Goal: Check status: Check status

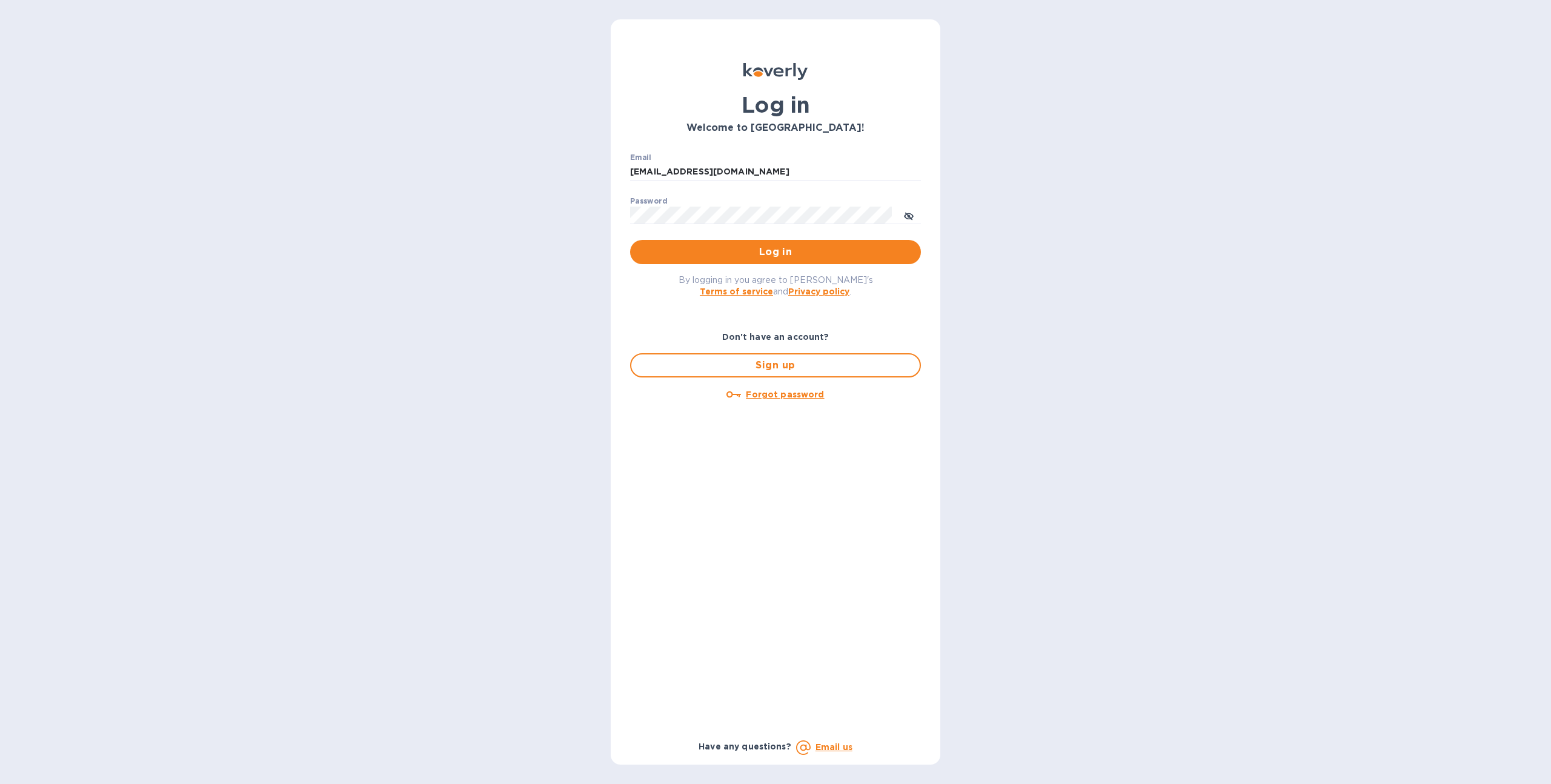
click at [751, 245] on span "Log in" at bounding box center [775, 251] width 271 height 14
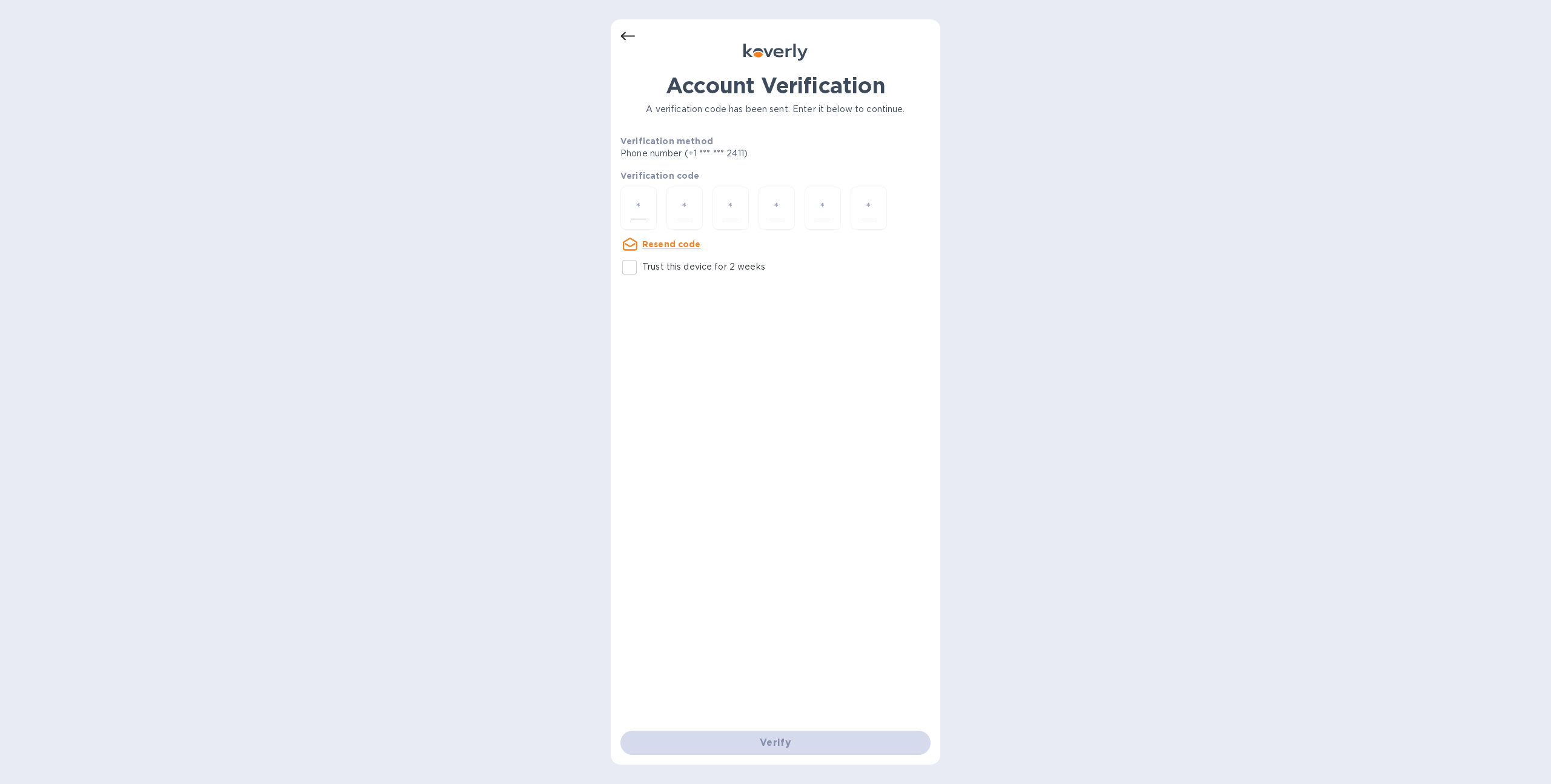
click at [643, 212] on input "number" at bounding box center [638, 208] width 16 height 22
type input "9"
type input "5"
type input "0"
type input "4"
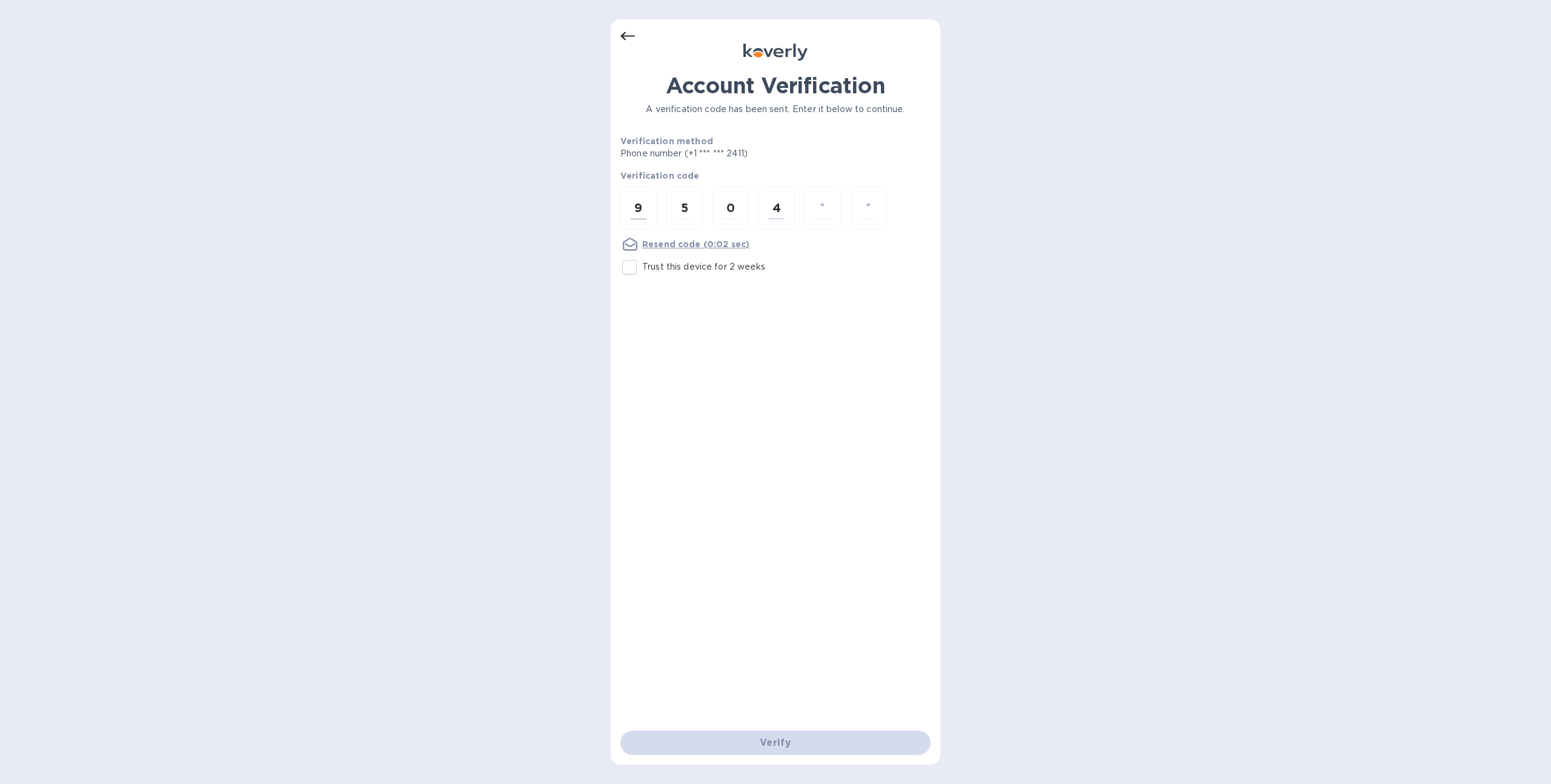
type input "5"
type input "0"
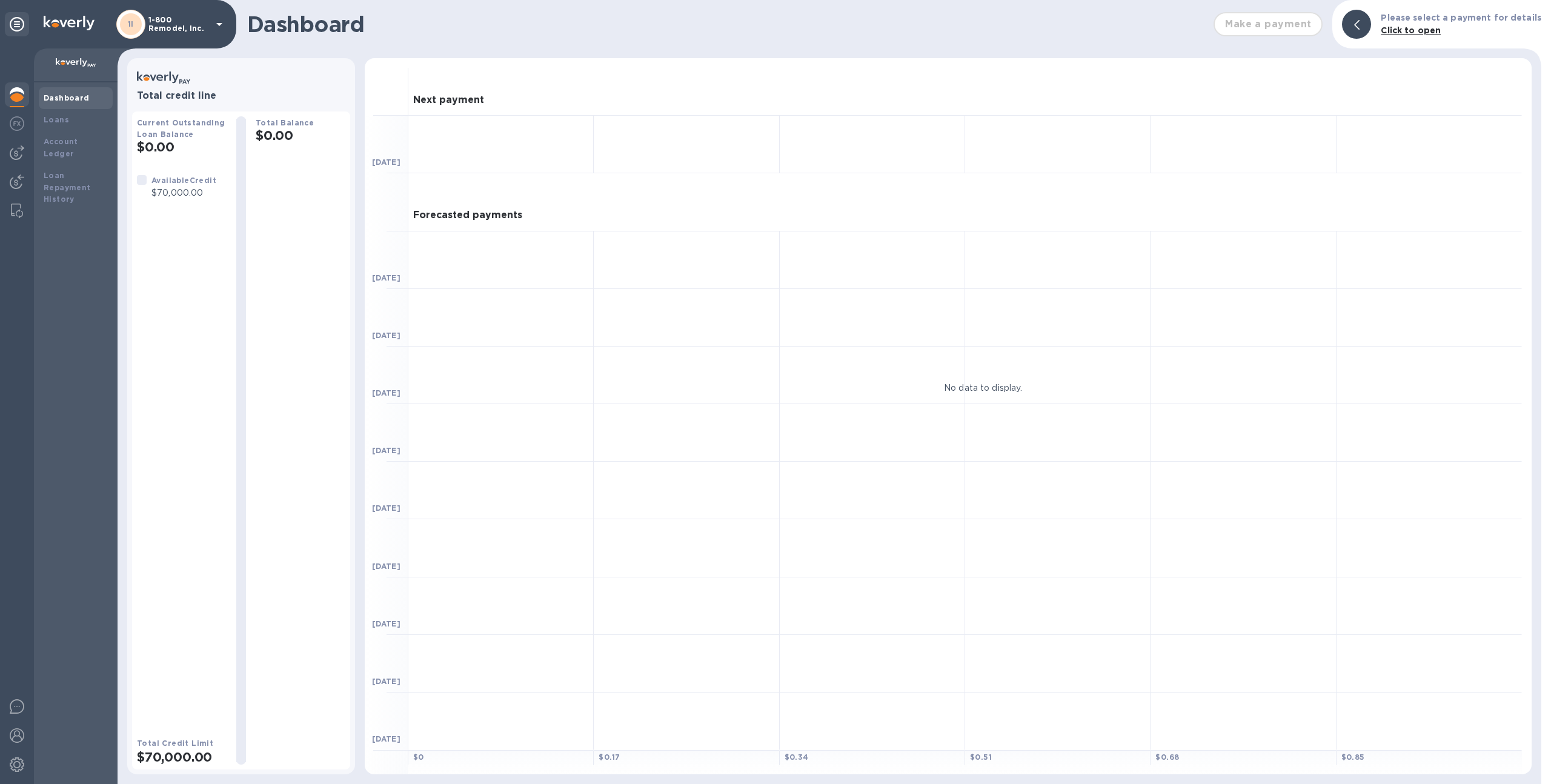
click at [178, 30] on p "1-800 Remodel, Inc." at bounding box center [179, 24] width 61 height 17
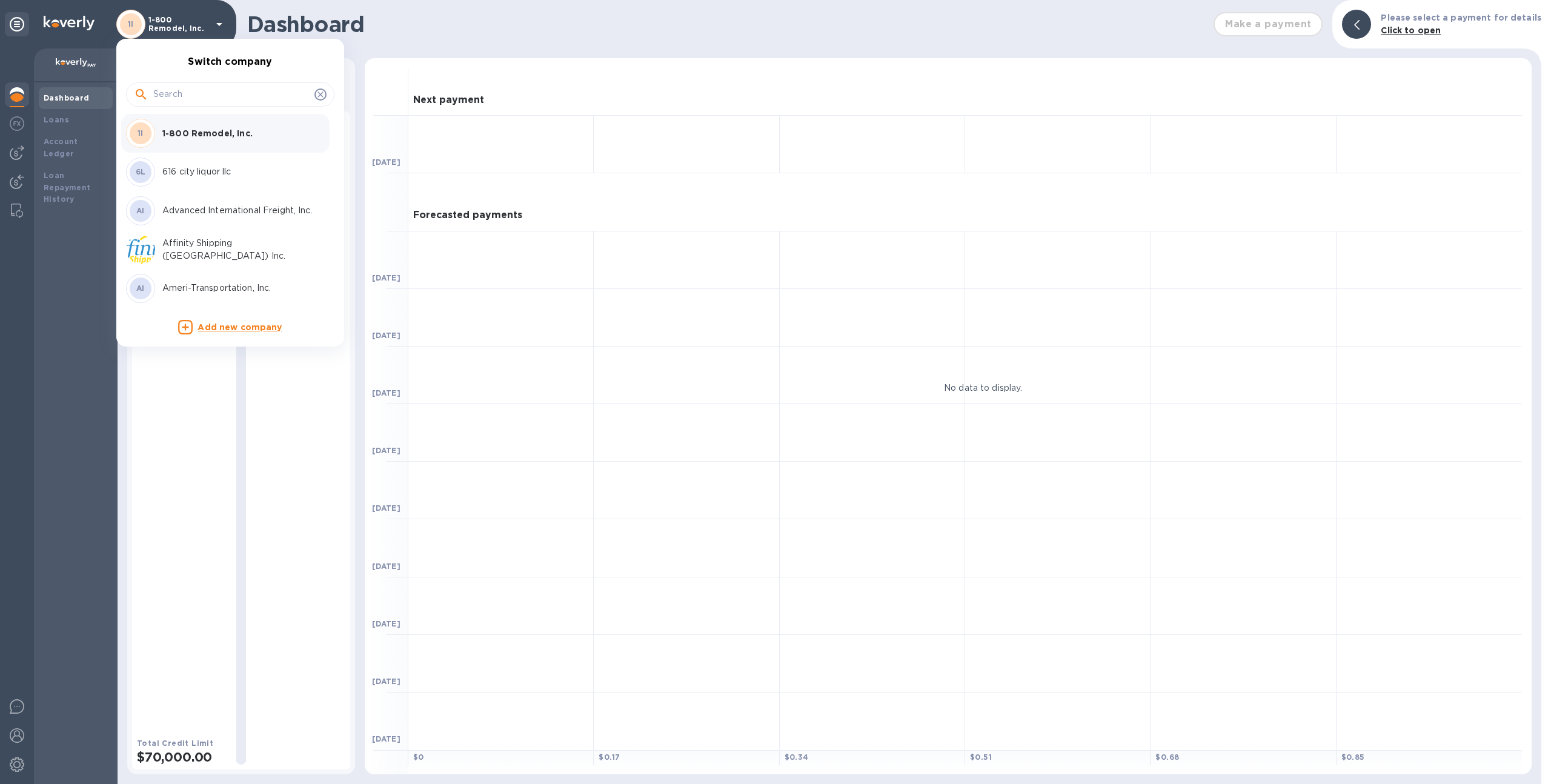
click at [206, 91] on input "text" at bounding box center [231, 94] width 156 height 18
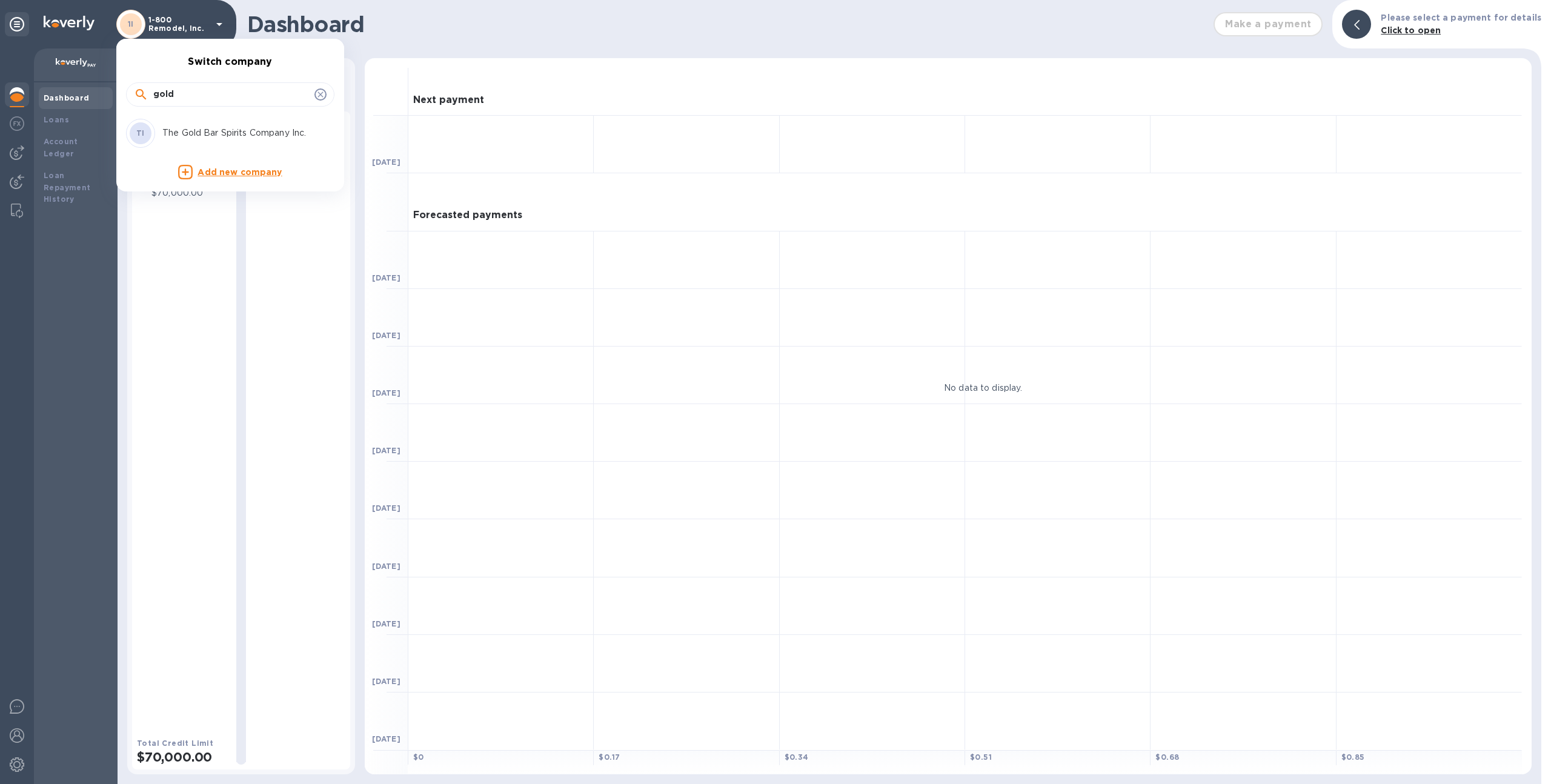
type input "gold"
click at [178, 123] on div "TI The Gold Bar Spirits Company Inc." at bounding box center [221, 133] width 189 height 29
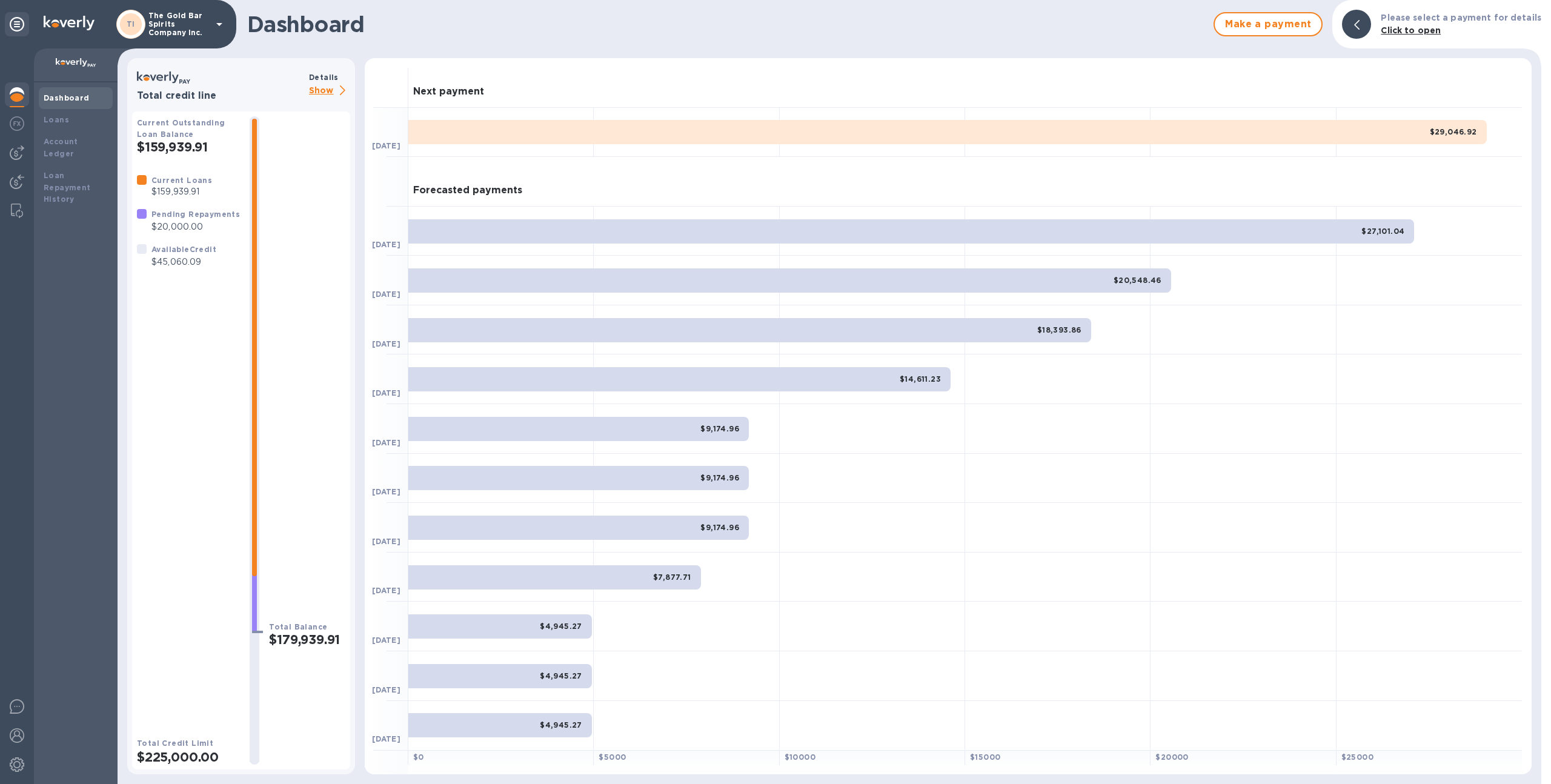
click at [324, 88] on p "Show" at bounding box center [330, 91] width 41 height 15
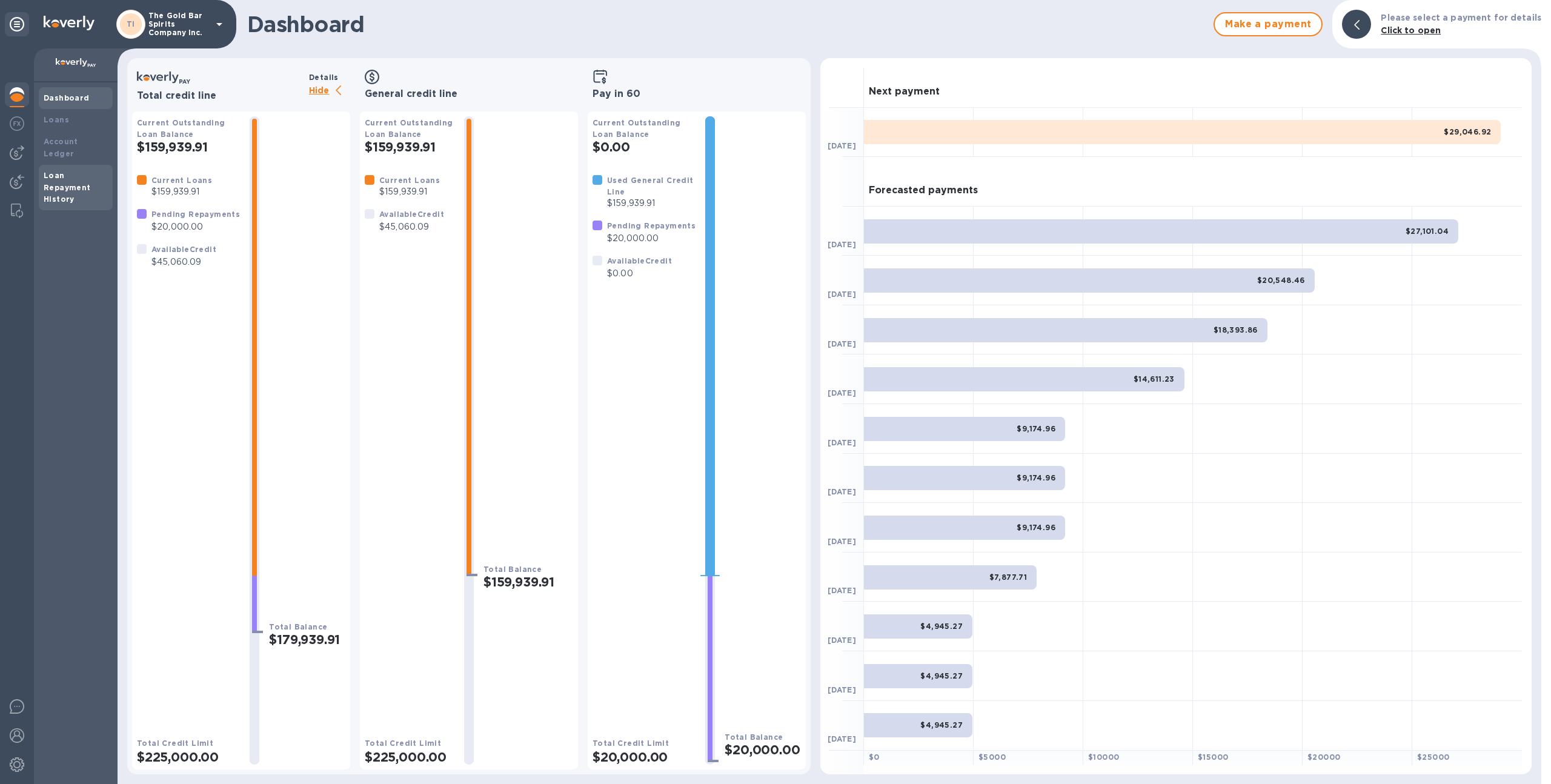
click at [72, 184] on div "Loan Repayment History" at bounding box center [75, 188] width 64 height 37
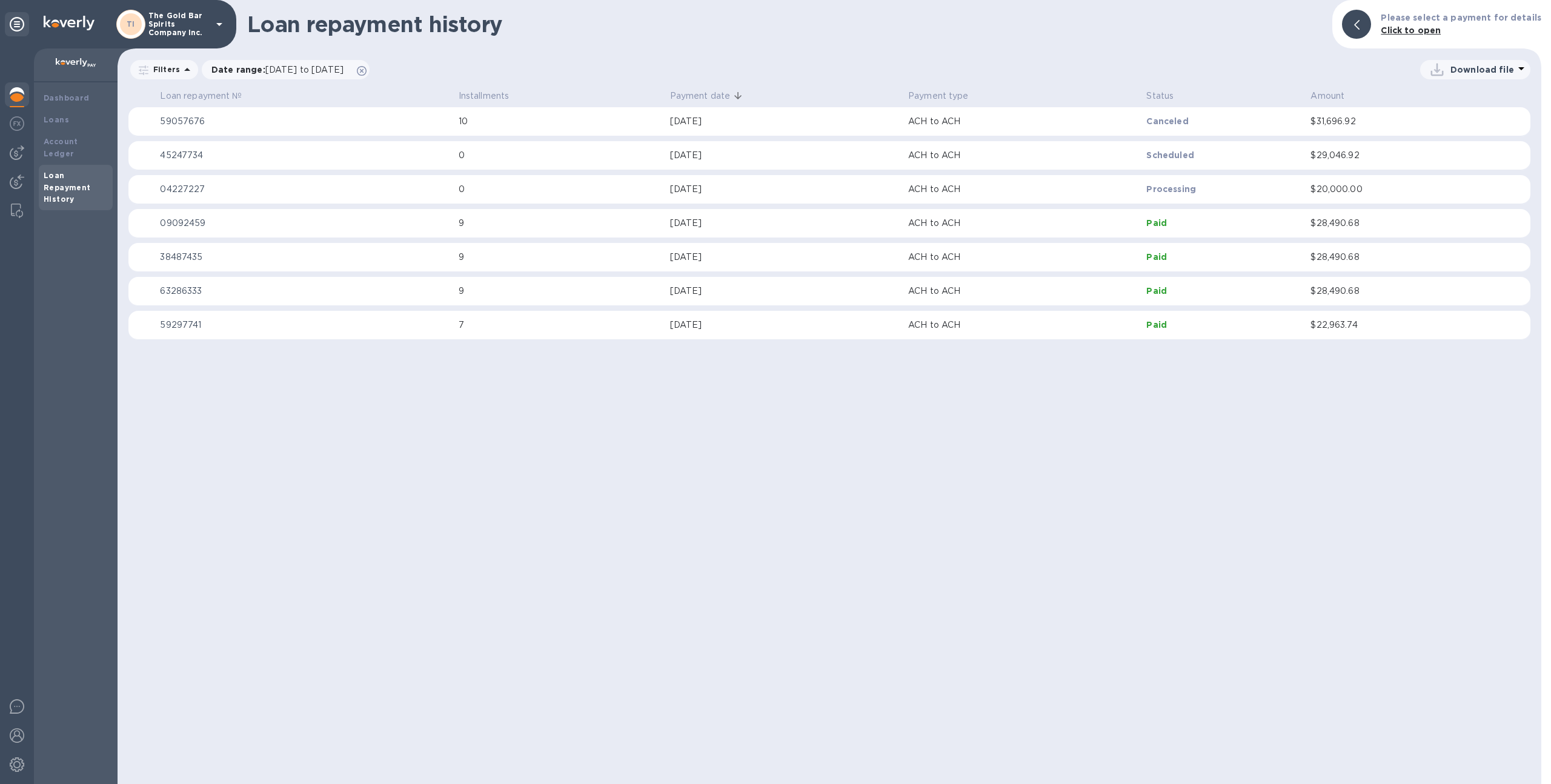
click at [648, 194] on p "0" at bounding box center [559, 189] width 202 height 13
